Goal: Check status

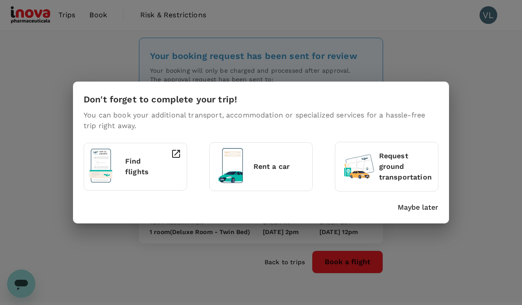
click at [51, 89] on div "Don't forget to complete your trip! You can book your additional transport, acc…" at bounding box center [261, 152] width 522 height 305
click at [424, 205] on p "Maybe later" at bounding box center [418, 207] width 41 height 11
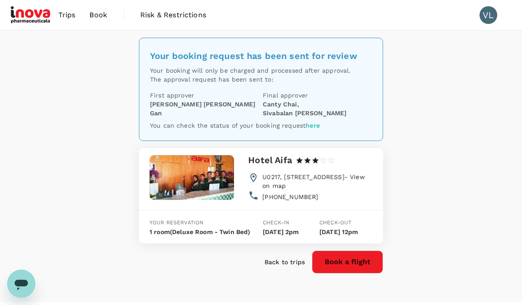
click at [65, 17] on span "Trips" at bounding box center [66, 15] width 17 height 11
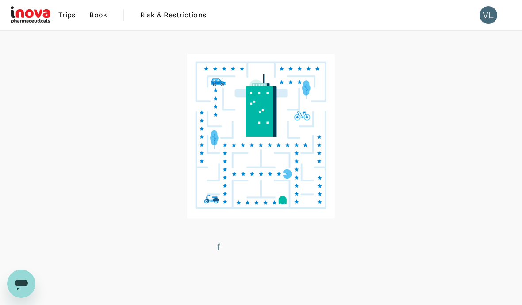
click at [69, 16] on span "Trips" at bounding box center [66, 15] width 17 height 11
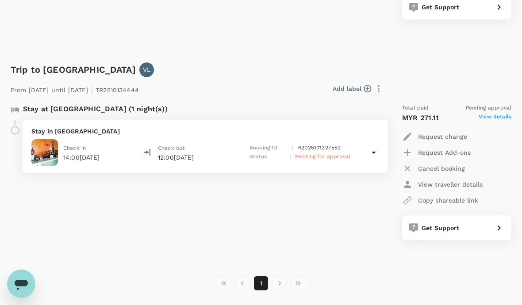
scroll to position [573, 0]
click at [388, 141] on div "Stay in Hotel Aifa Check in 14:00, 23 Oct 2025 Check out 12:00, 24 Oct 2025 Boo…" at bounding box center [206, 146] width 366 height 53
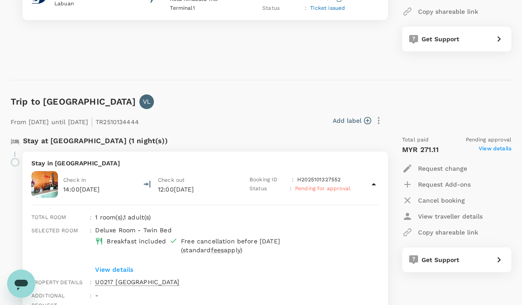
scroll to position [542, 0]
click at [342, 190] on div "Pending for approval" at bounding box center [322, 188] width 55 height 9
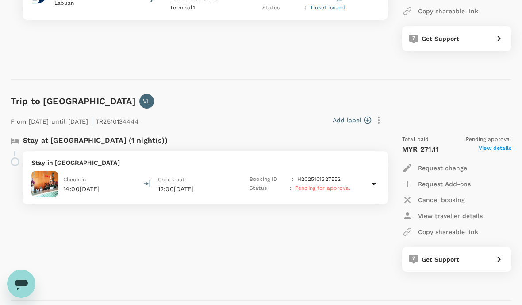
click at [375, 184] on icon at bounding box center [374, 183] width 11 height 11
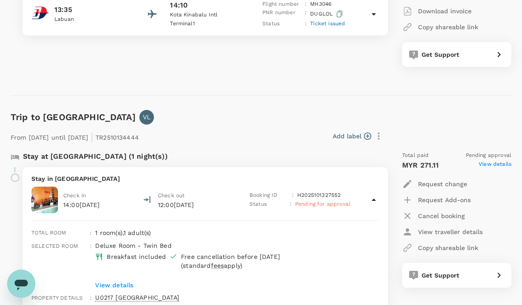
scroll to position [533, 0]
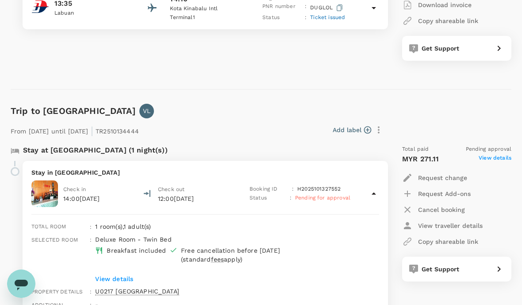
click at [374, 196] on icon at bounding box center [374, 193] width 11 height 11
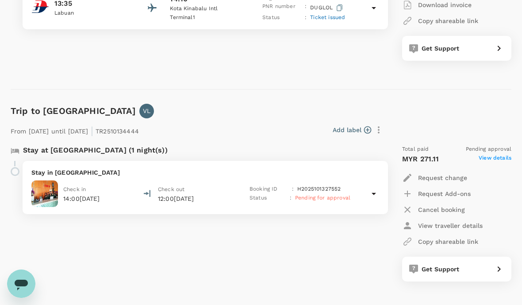
scroll to position [449, 0]
